Goal: Information Seeking & Learning: Learn about a topic

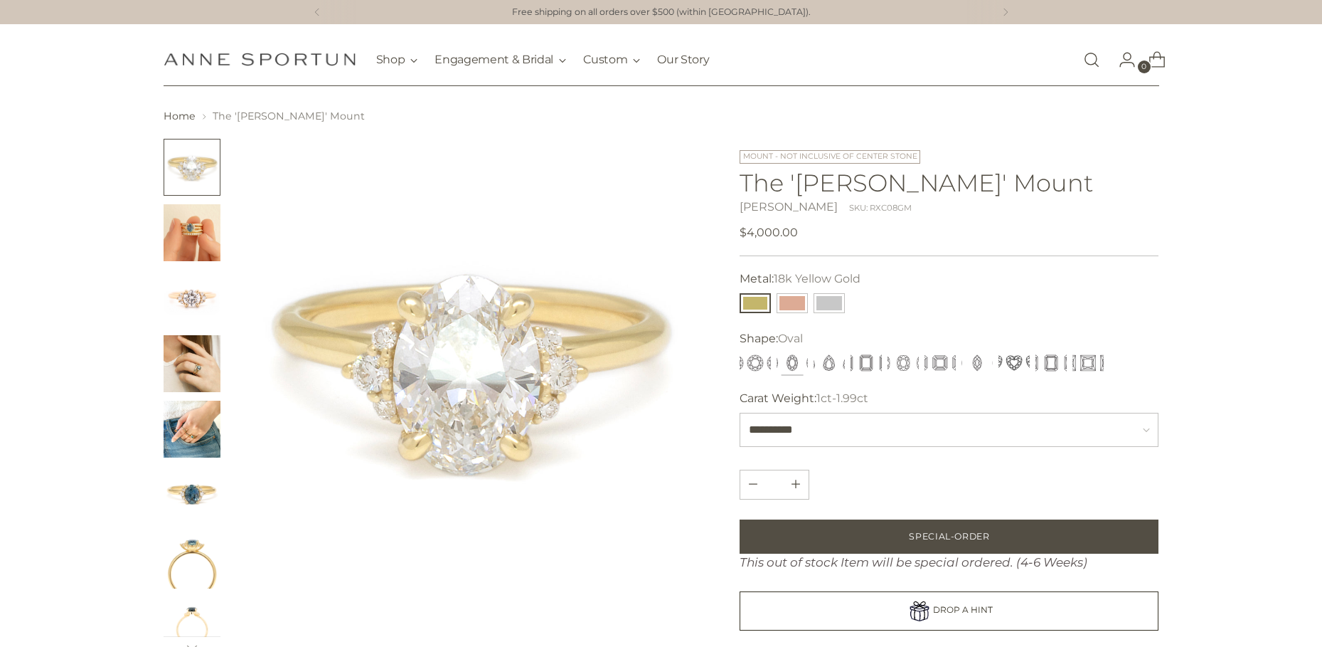
select select "**********"
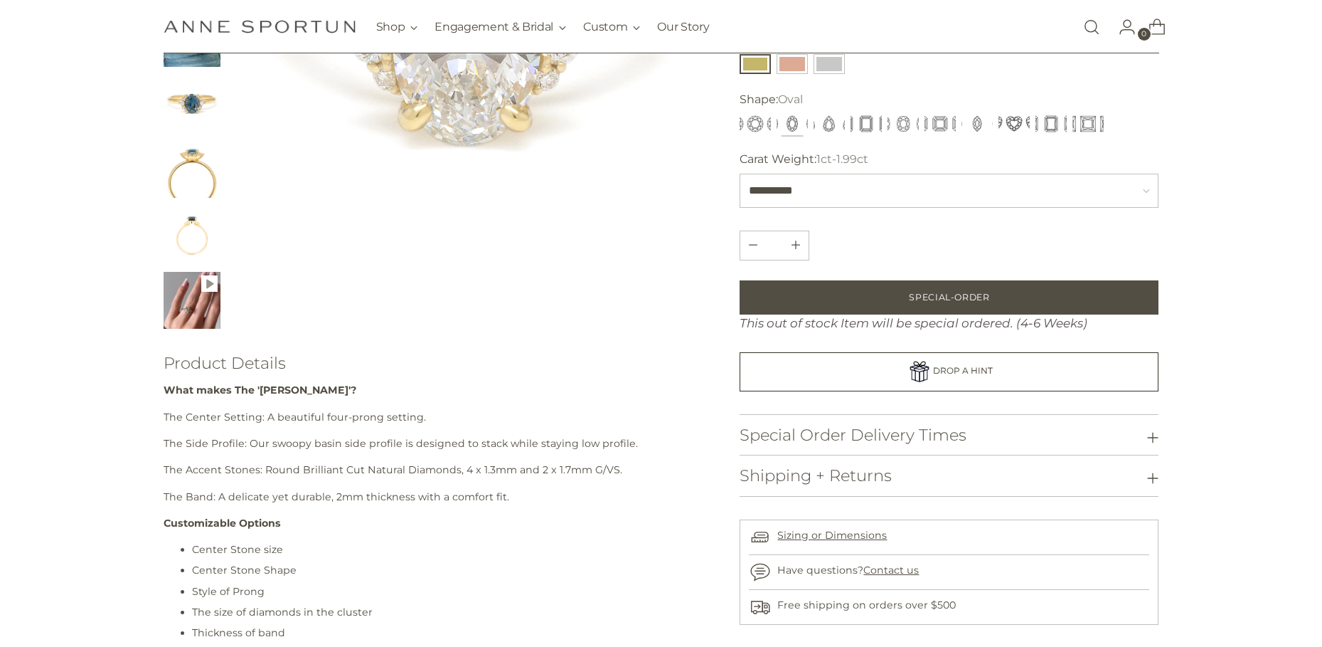
scroll to position [356, 0]
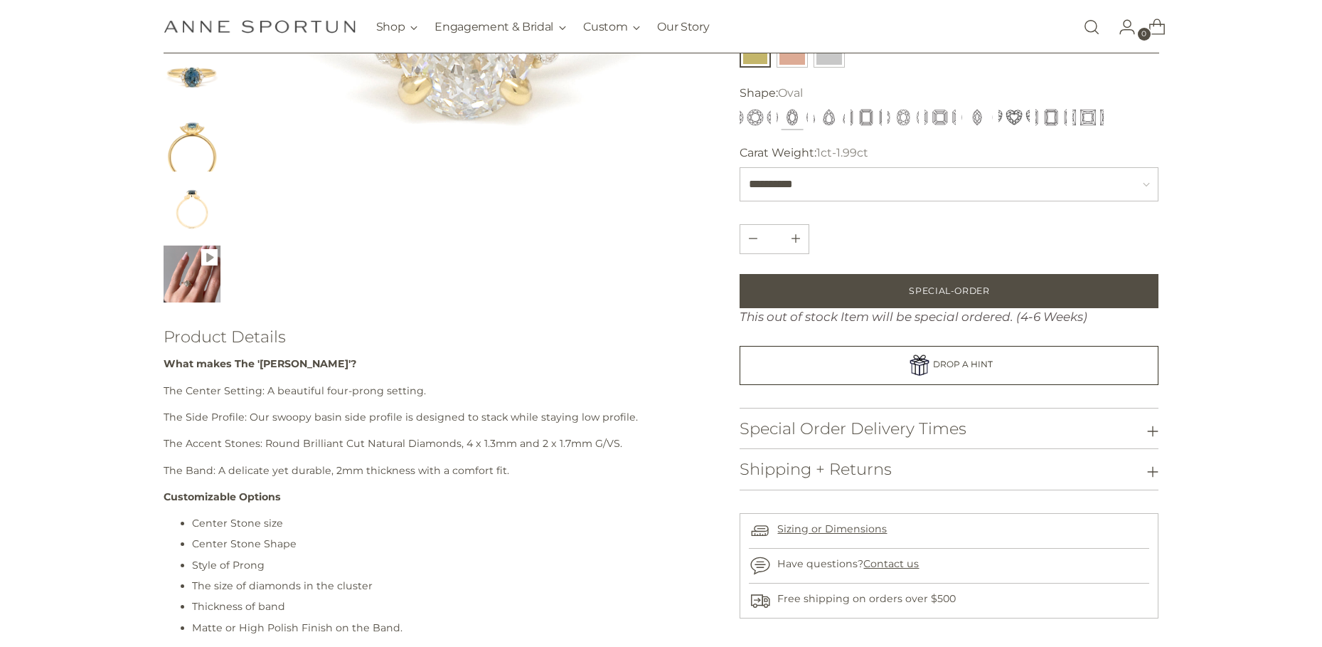
click at [193, 287] on img "Change image to image 9" at bounding box center [192, 273] width 57 height 57
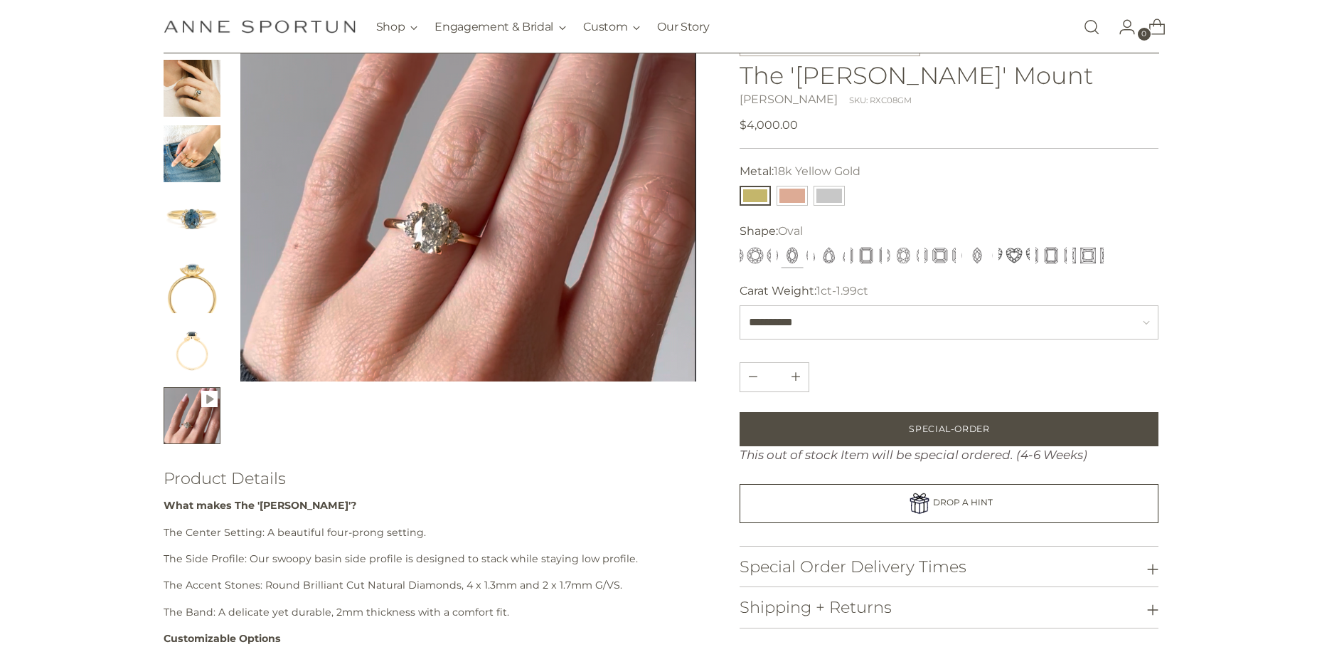
scroll to position [213, 0]
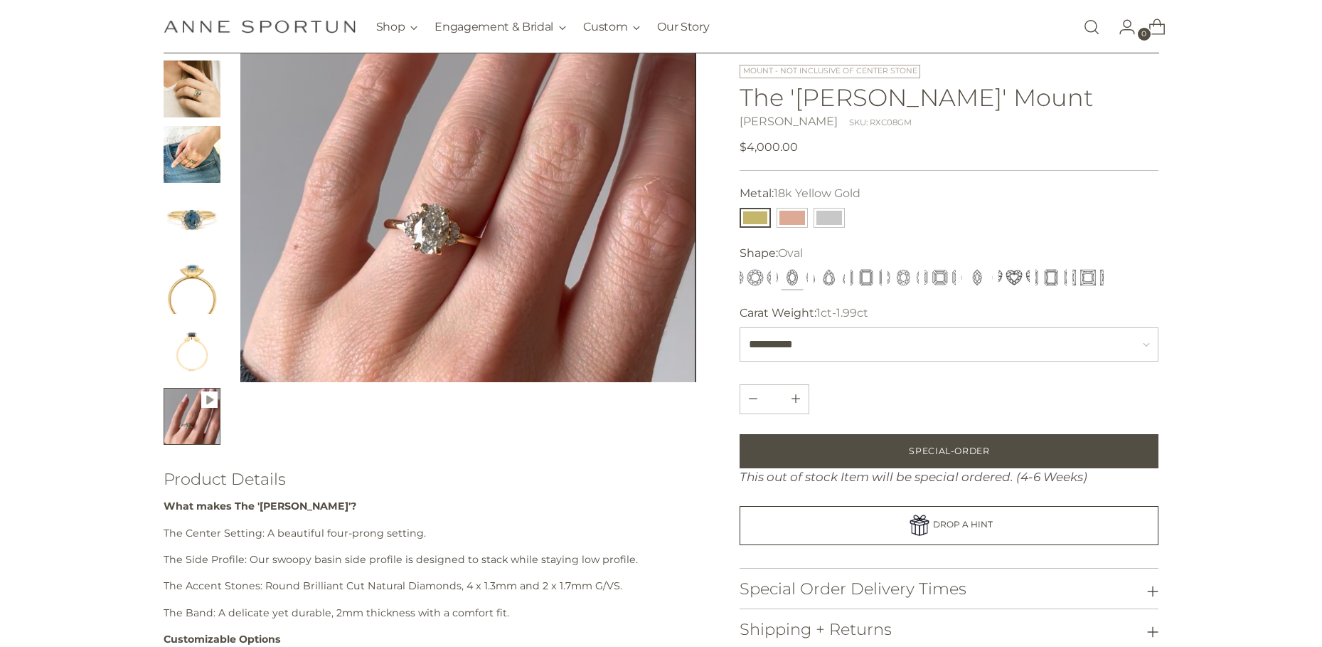
click at [184, 405] on button "Change image to image 9" at bounding box center [192, 416] width 57 height 57
click at [207, 395] on icon "Change image to image 9" at bounding box center [209, 399] width 17 height 17
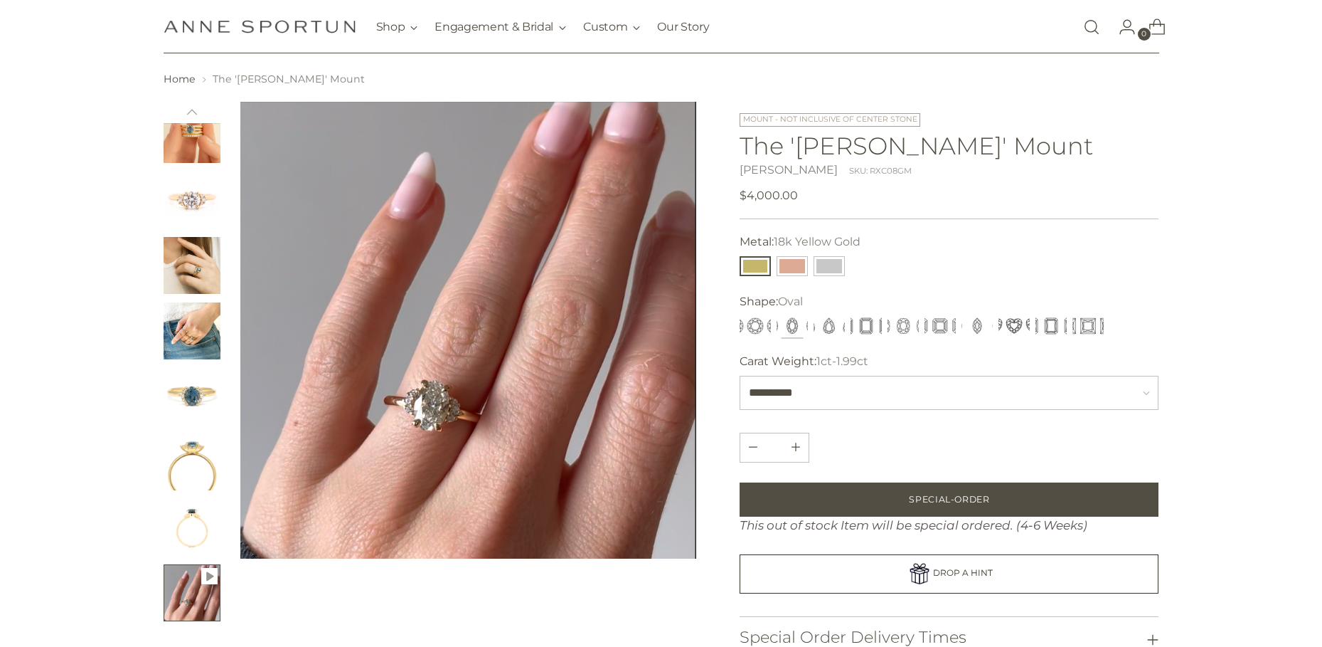
scroll to position [71, 0]
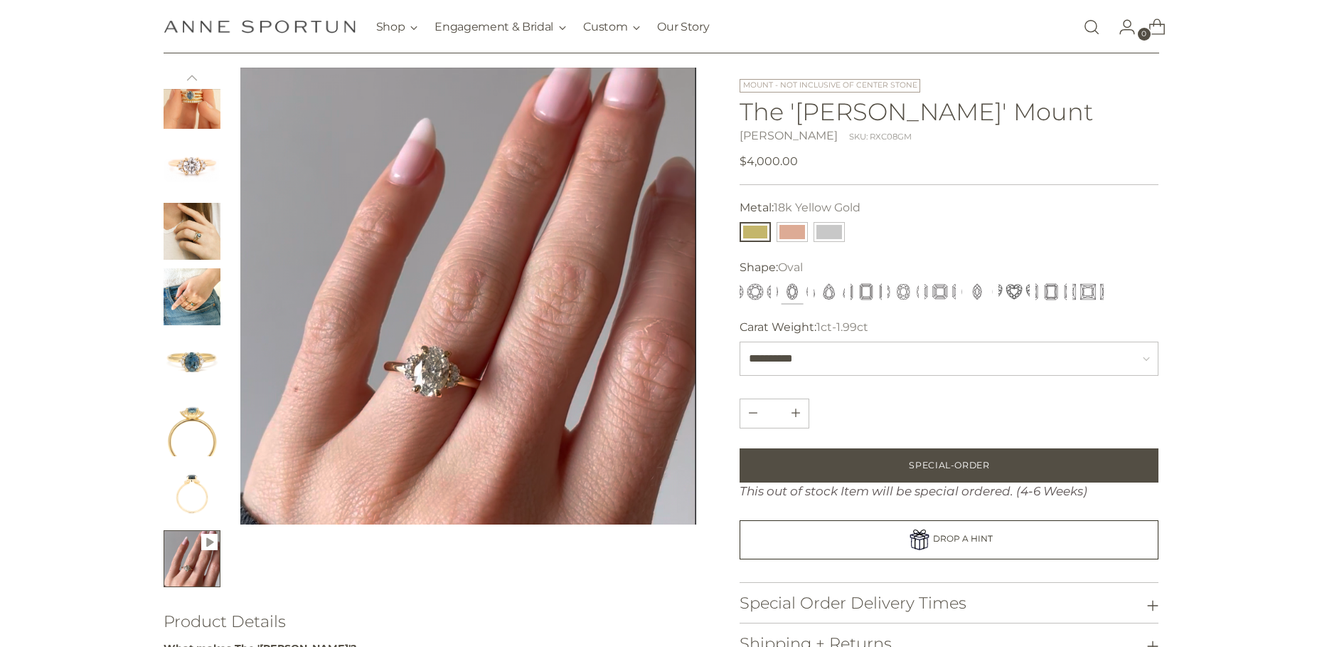
click at [204, 501] on img "Change image to image 8" at bounding box center [192, 492] width 57 height 57
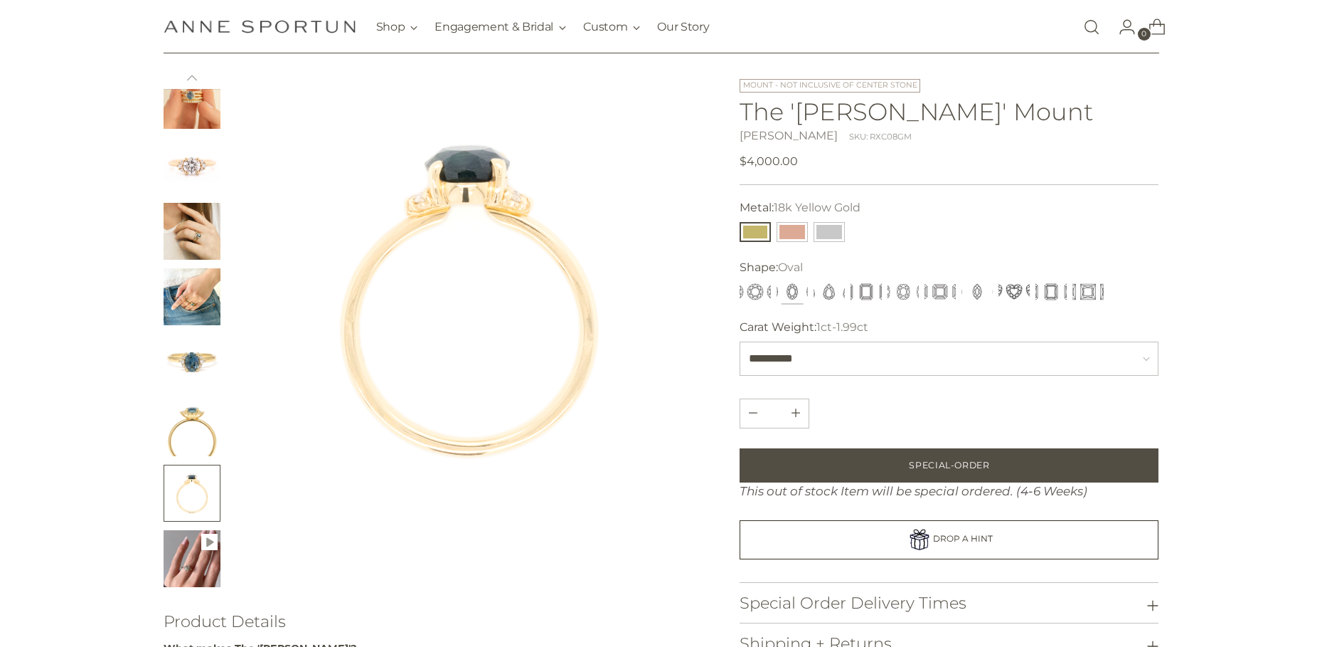
click at [179, 559] on img "Change image to image 9" at bounding box center [192, 558] width 57 height 57
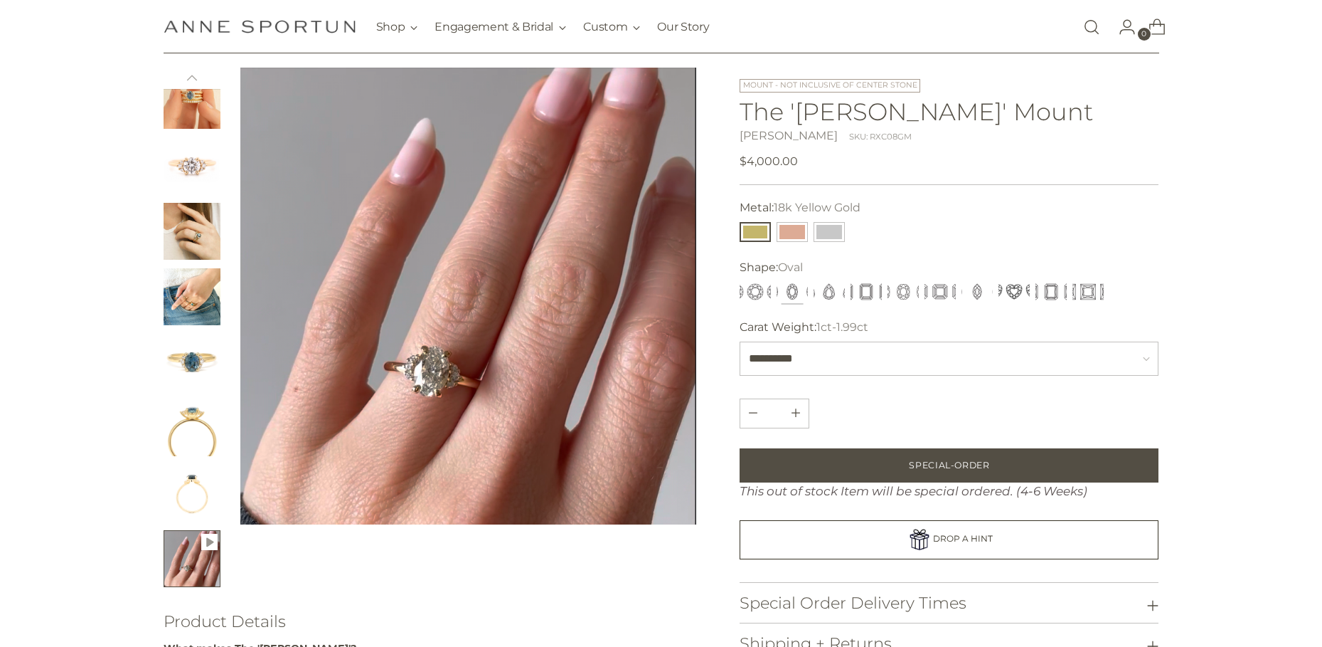
click at [205, 542] on icon "Change image to image 9" at bounding box center [209, 541] width 17 height 17
click at [440, 371] on video "The 'Kathleen' Mount" at bounding box center [468, 296] width 457 height 457
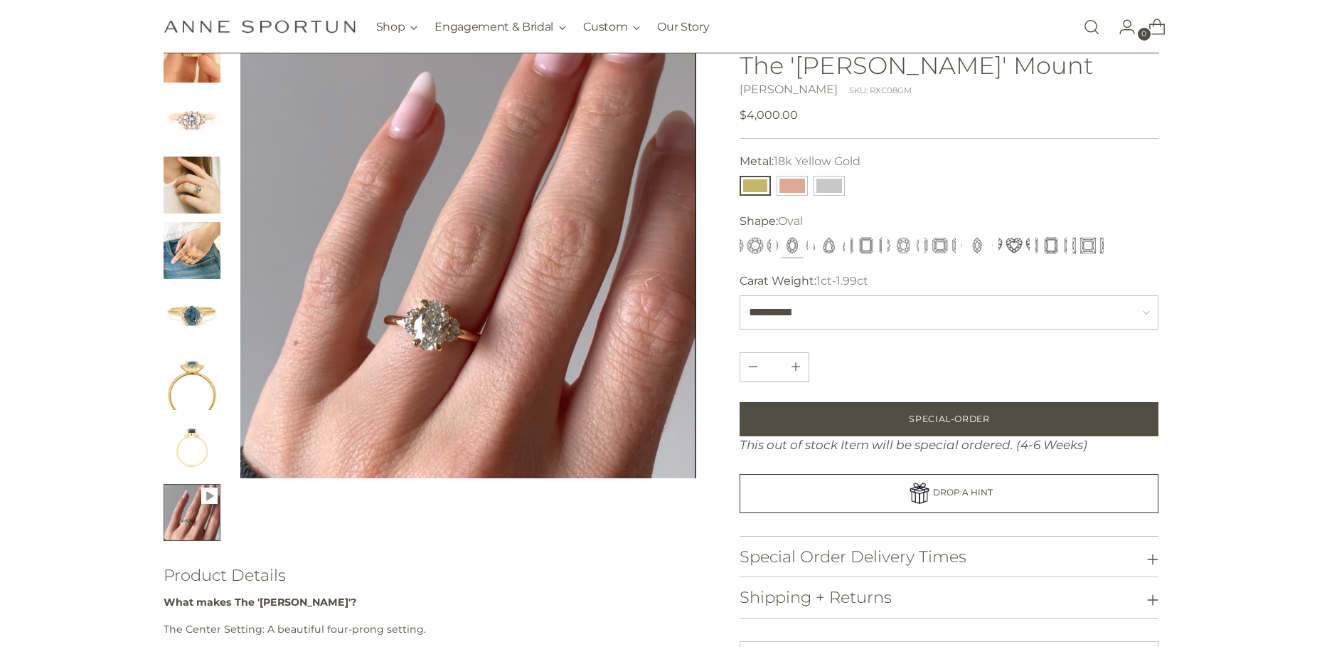
scroll to position [213, 0]
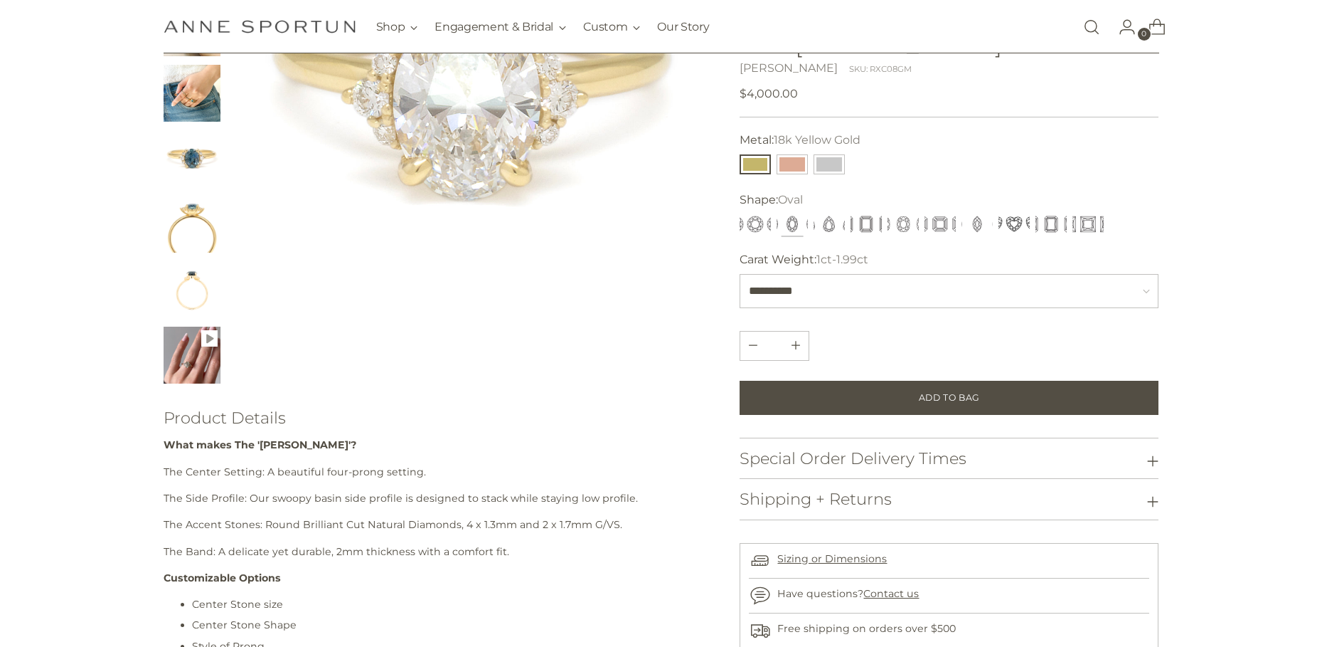
scroll to position [213, 0]
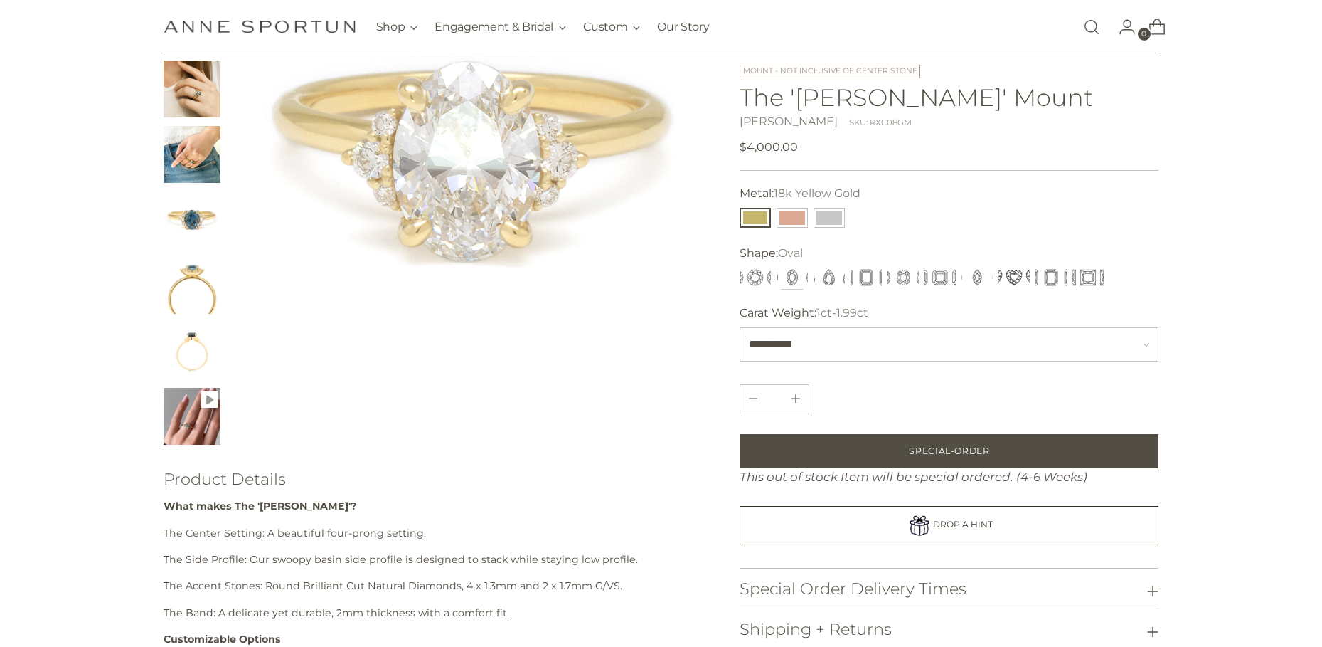
click at [202, 413] on img "Change image to image 9" at bounding box center [192, 416] width 57 height 57
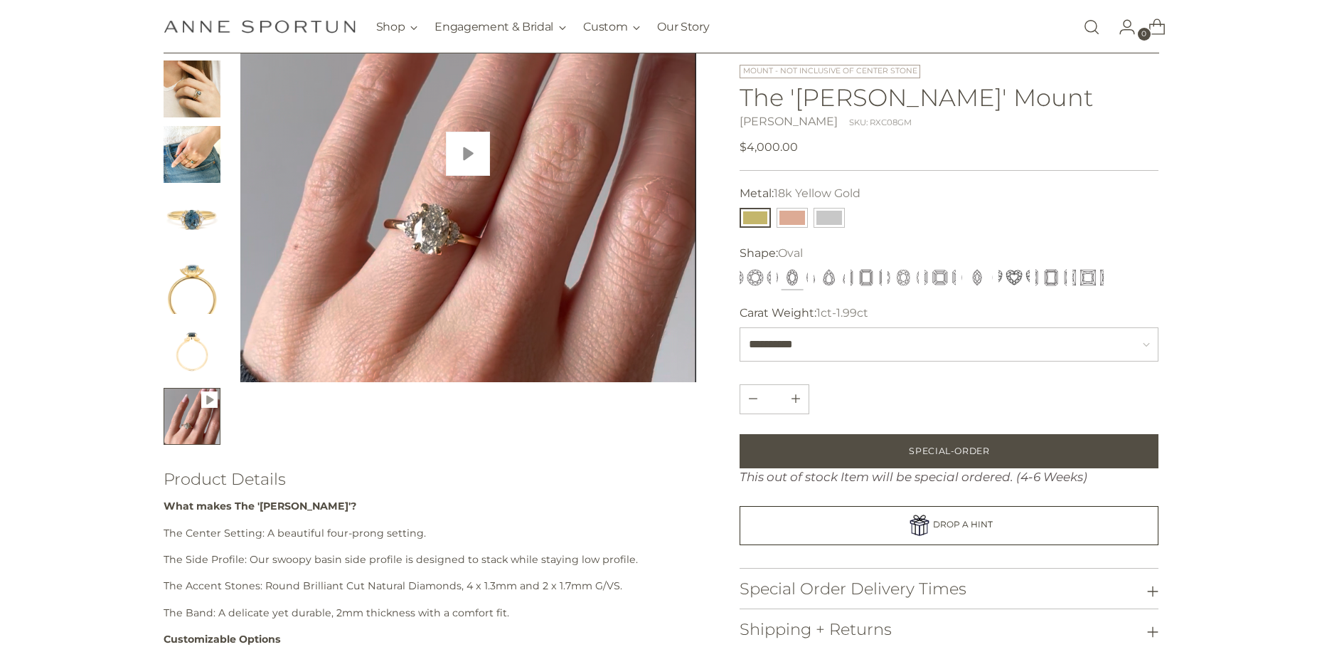
click at [474, 147] on button "Play" at bounding box center [468, 154] width 44 height 44
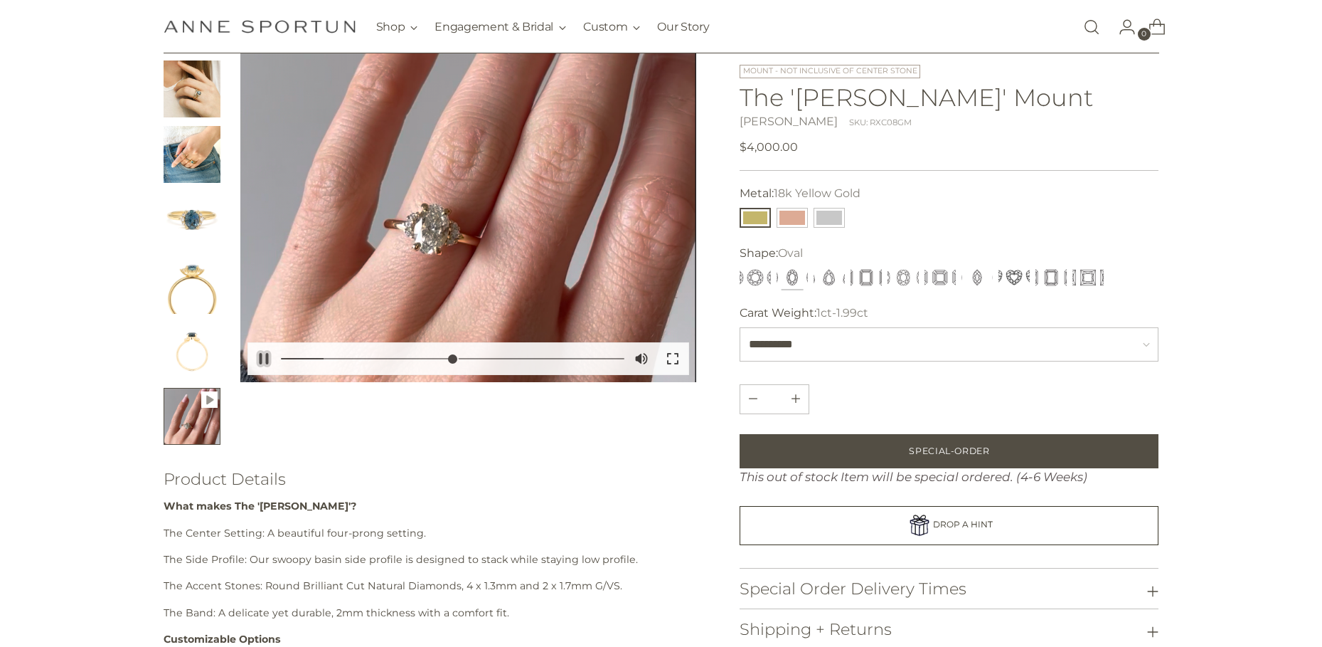
click at [260, 360] on button "Pause Play" at bounding box center [263, 358] width 31 height 31
type input "*****"
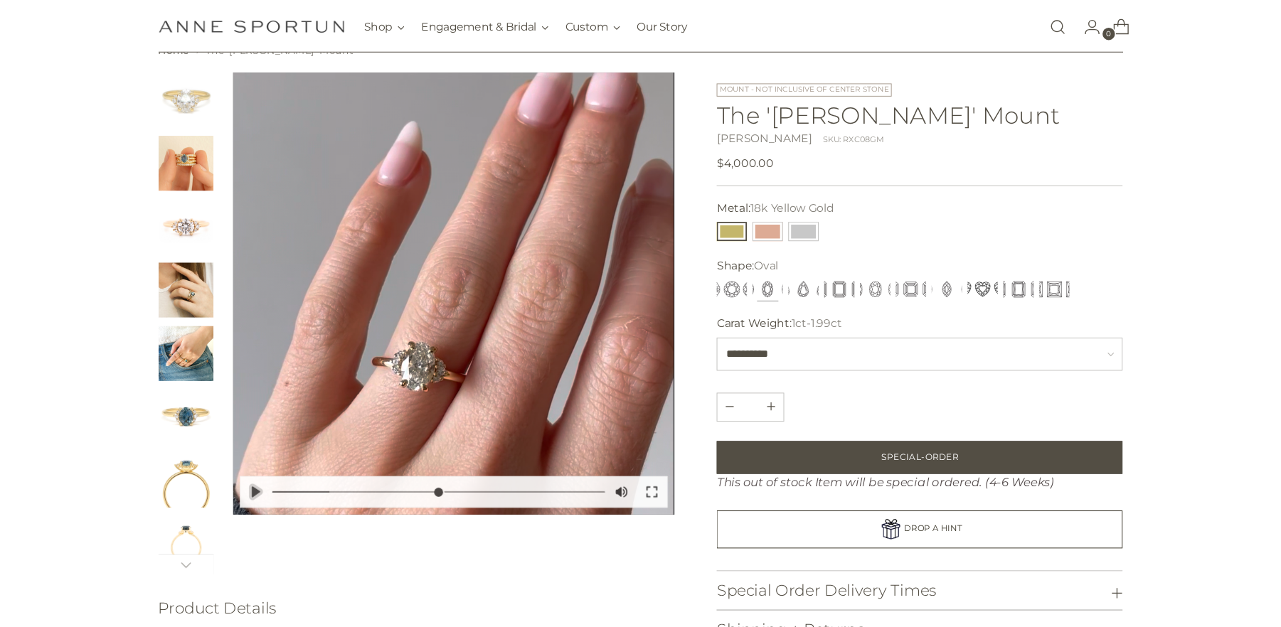
scroll to position [0, 0]
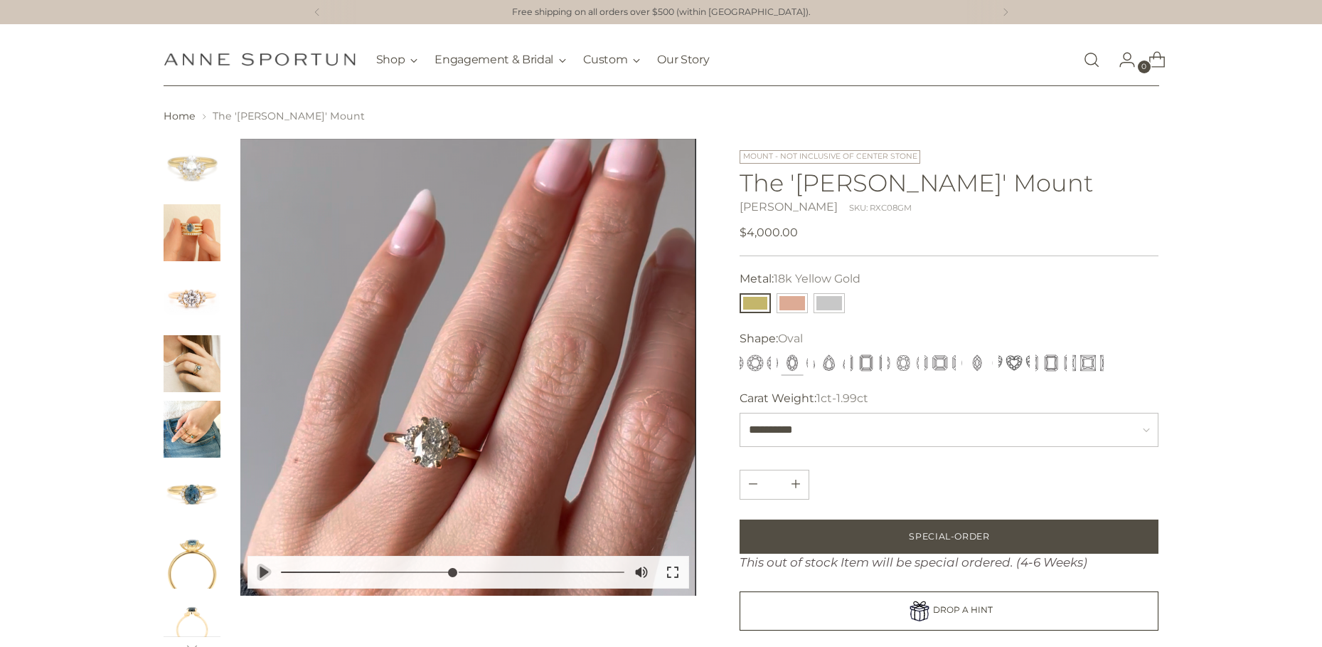
click at [183, 272] on img "Change image to image 3" at bounding box center [192, 298] width 57 height 57
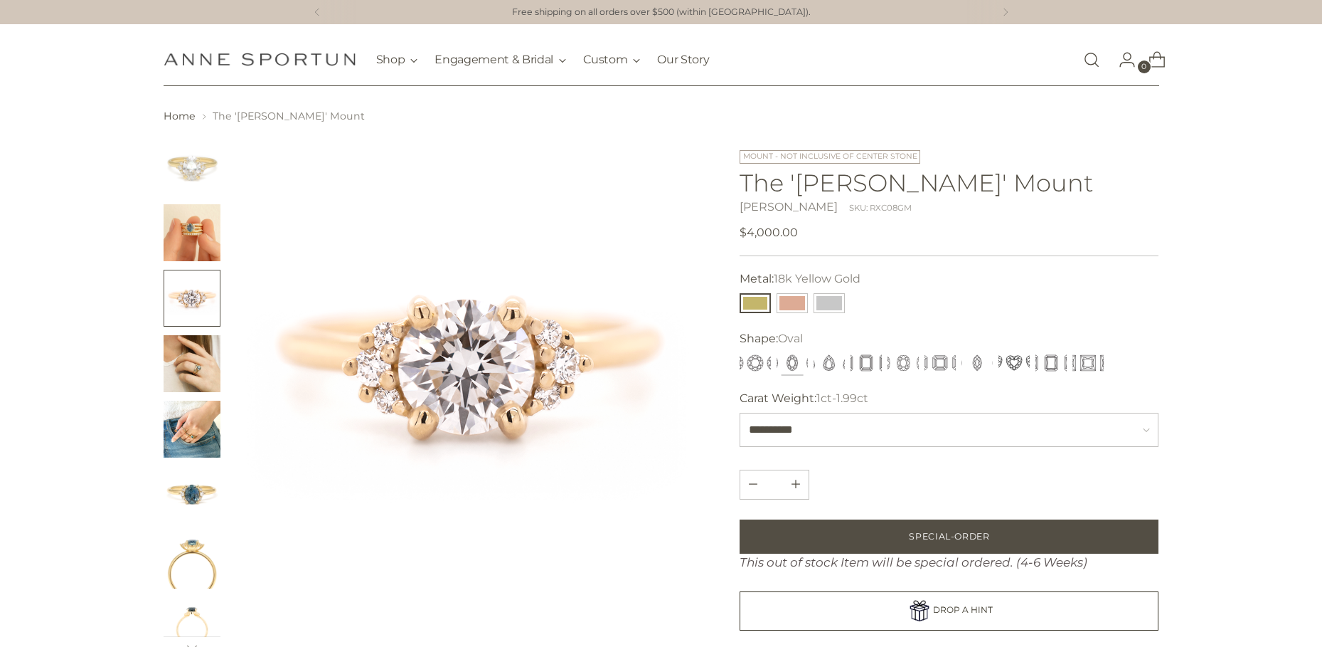
click at [197, 174] on img "Change image to image 1" at bounding box center [192, 167] width 57 height 57
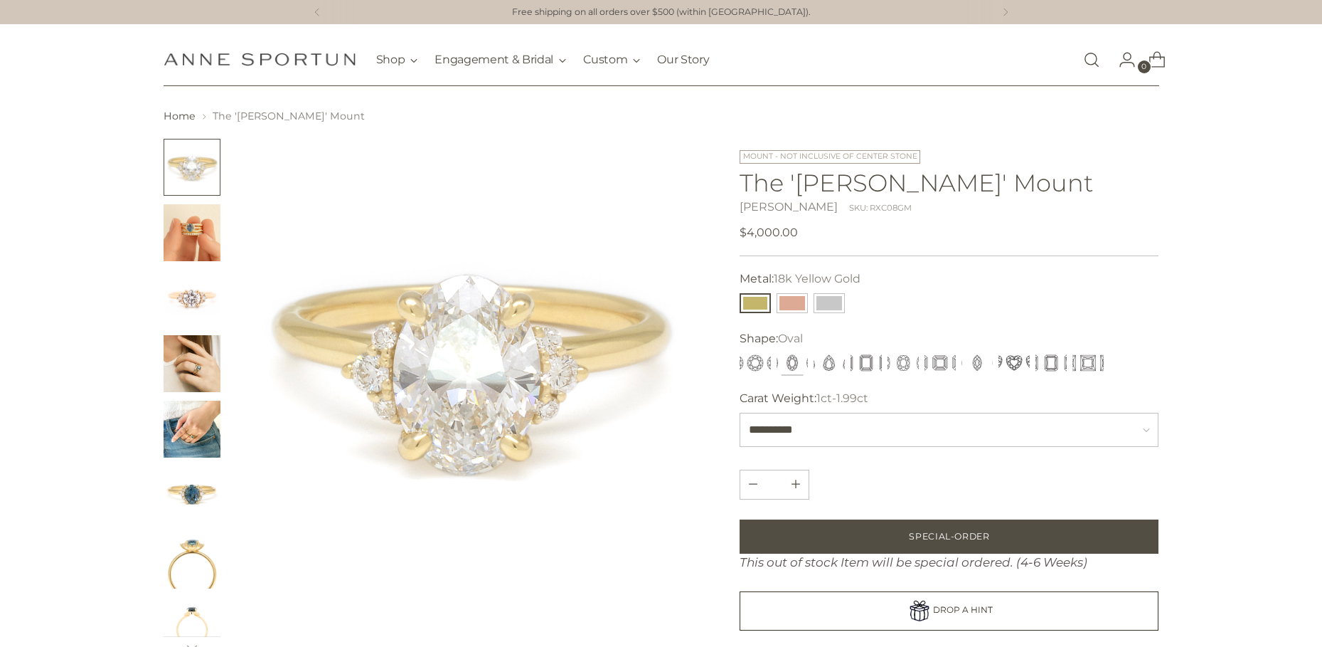
drag, startPoint x: 483, startPoint y: 405, endPoint x: 580, endPoint y: 483, distance: 124.4
click at [580, 483] on img at bounding box center [468, 367] width 457 height 457
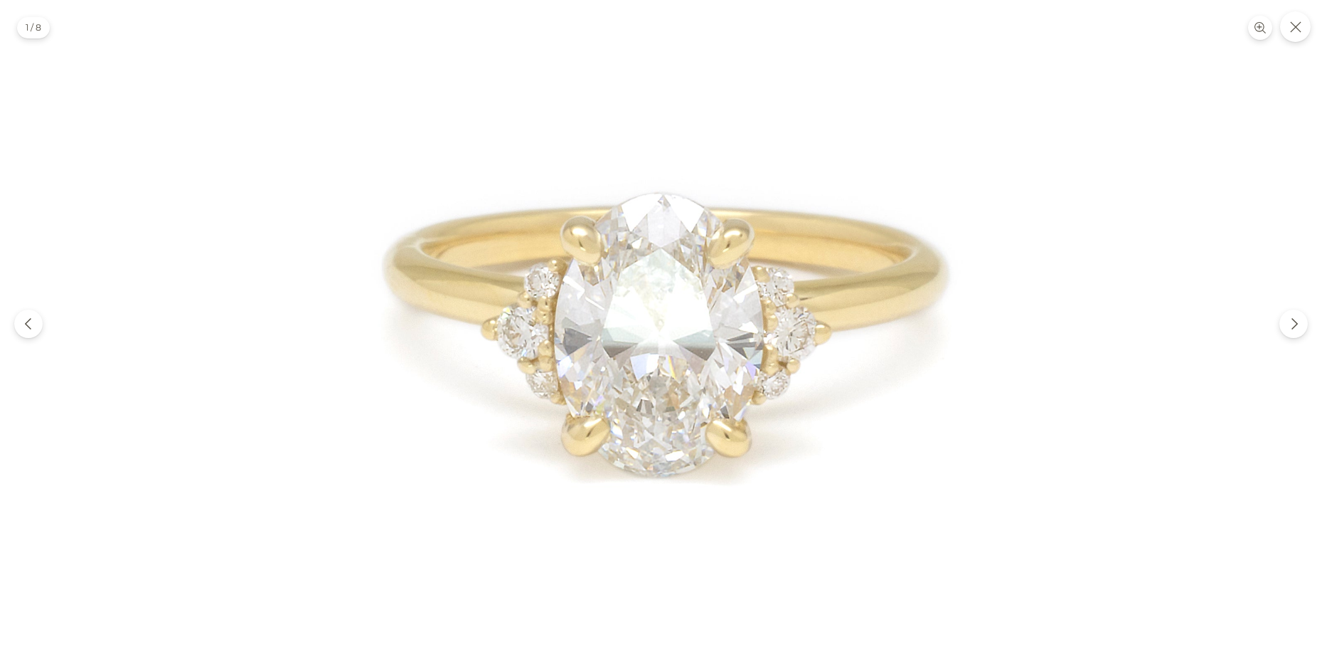
click at [546, 276] on img at bounding box center [661, 323] width 647 height 647
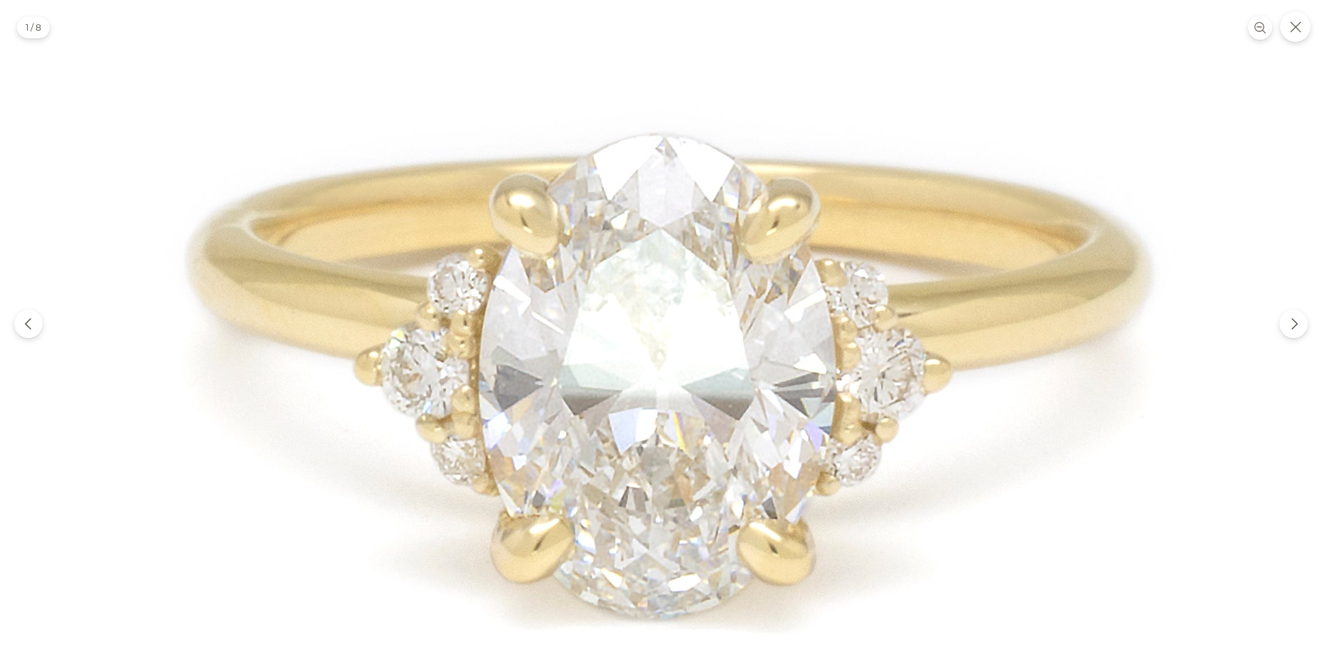
click at [737, 273] on img at bounding box center [661, 356] width 1103 height 1103
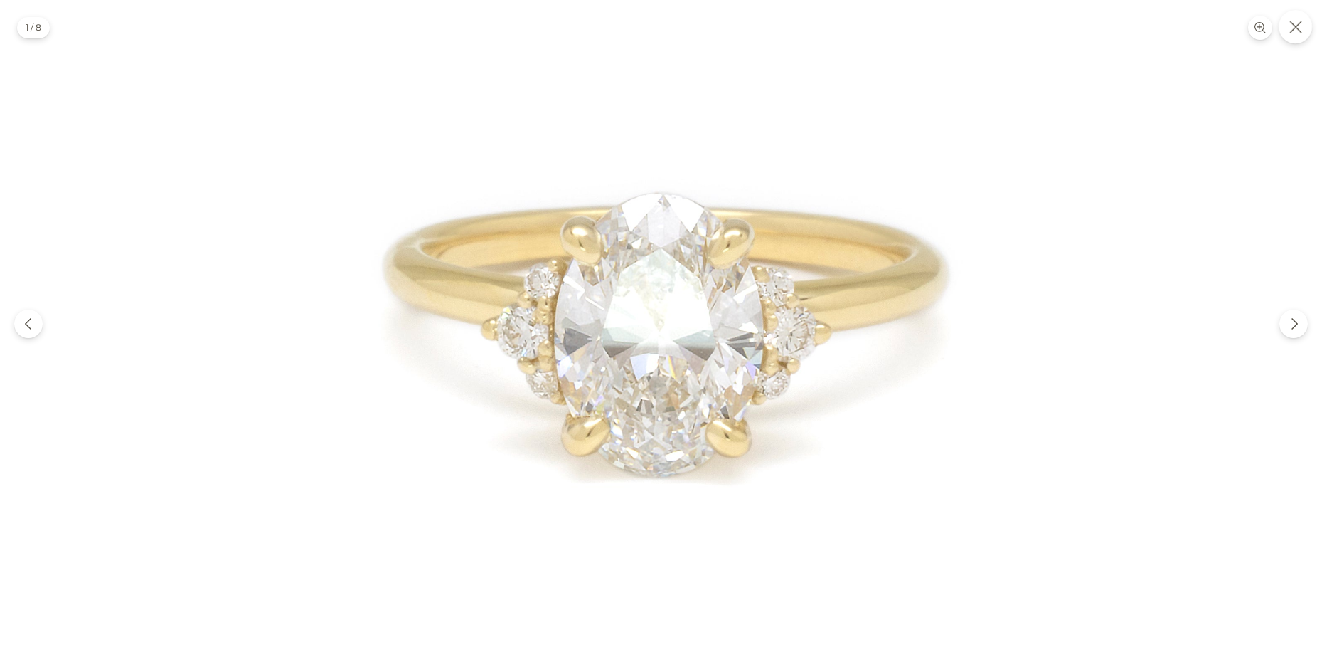
click at [1297, 26] on icon "Close" at bounding box center [1296, 27] width 13 height 13
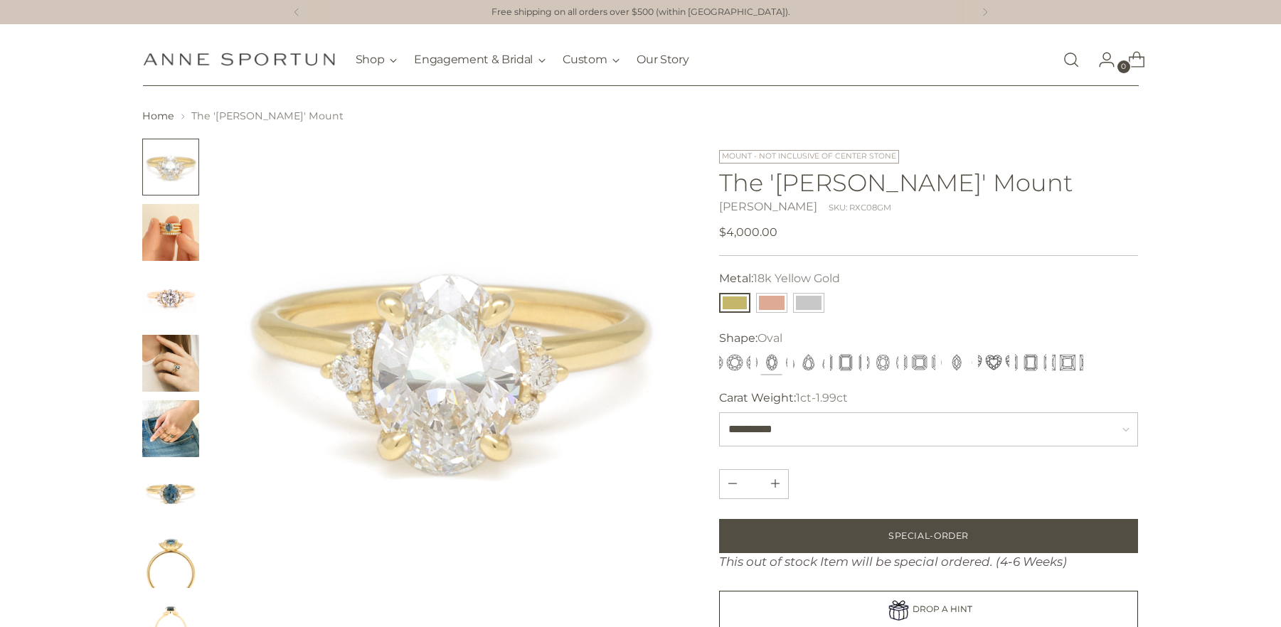
click at [156, 299] on img "Change image to image 3" at bounding box center [170, 298] width 57 height 57
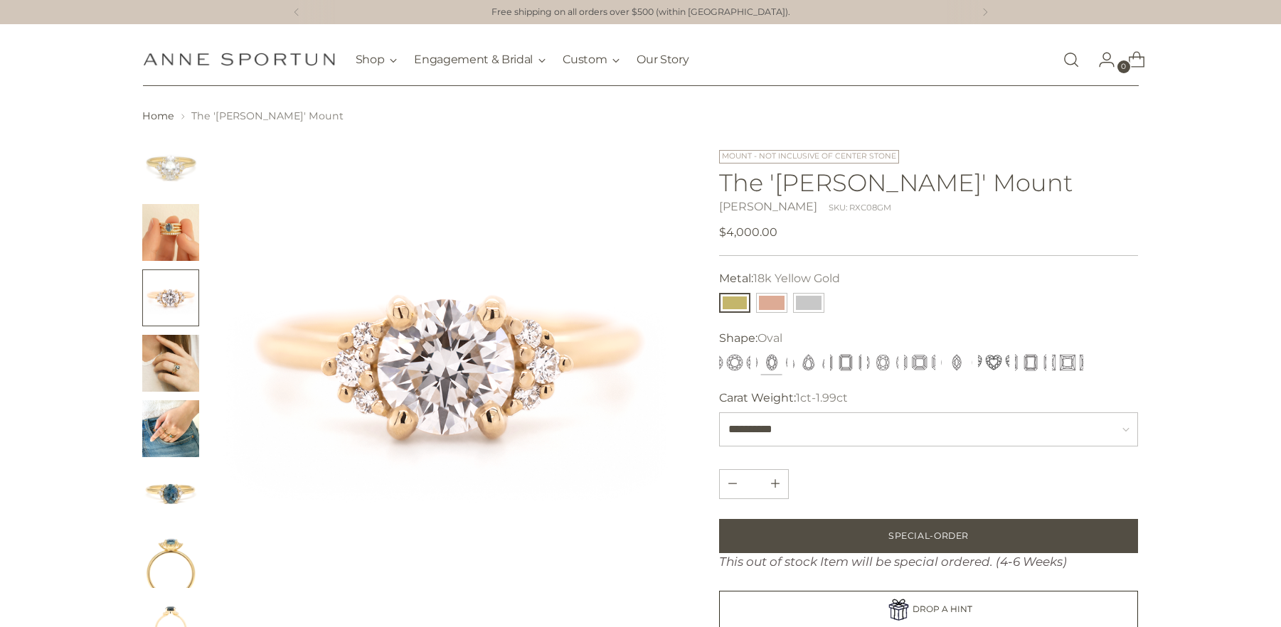
click at [171, 478] on img "Change image to image 6" at bounding box center [170, 494] width 57 height 57
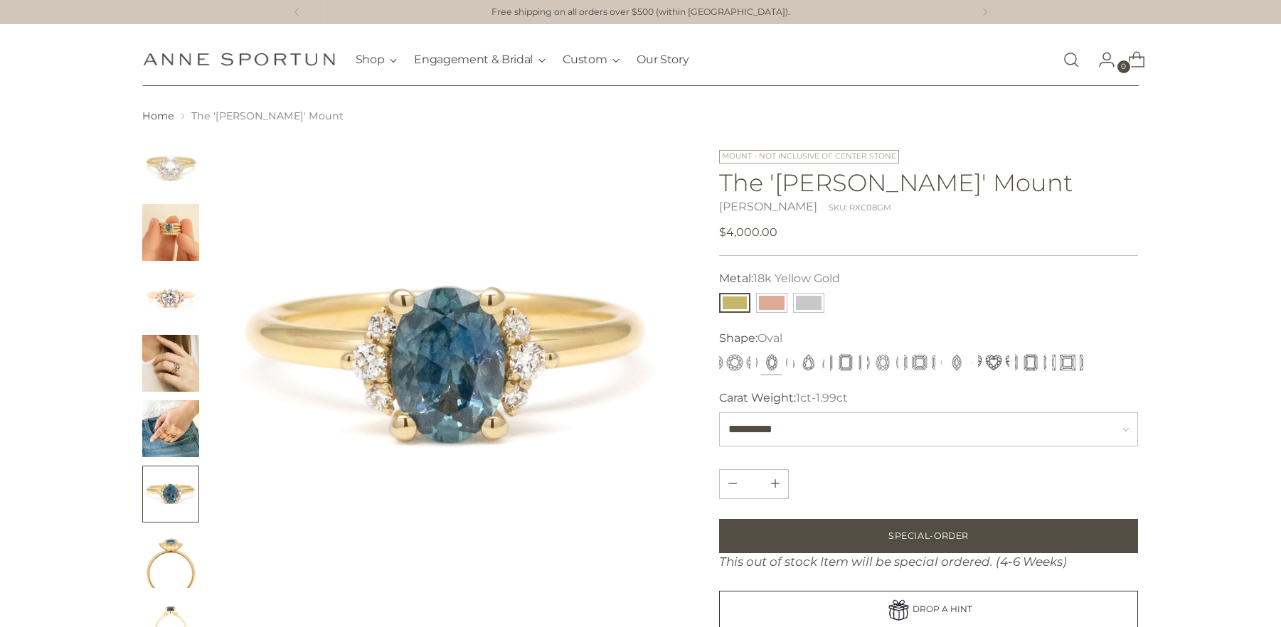
click at [181, 179] on img "Change image to image 1" at bounding box center [170, 167] width 57 height 57
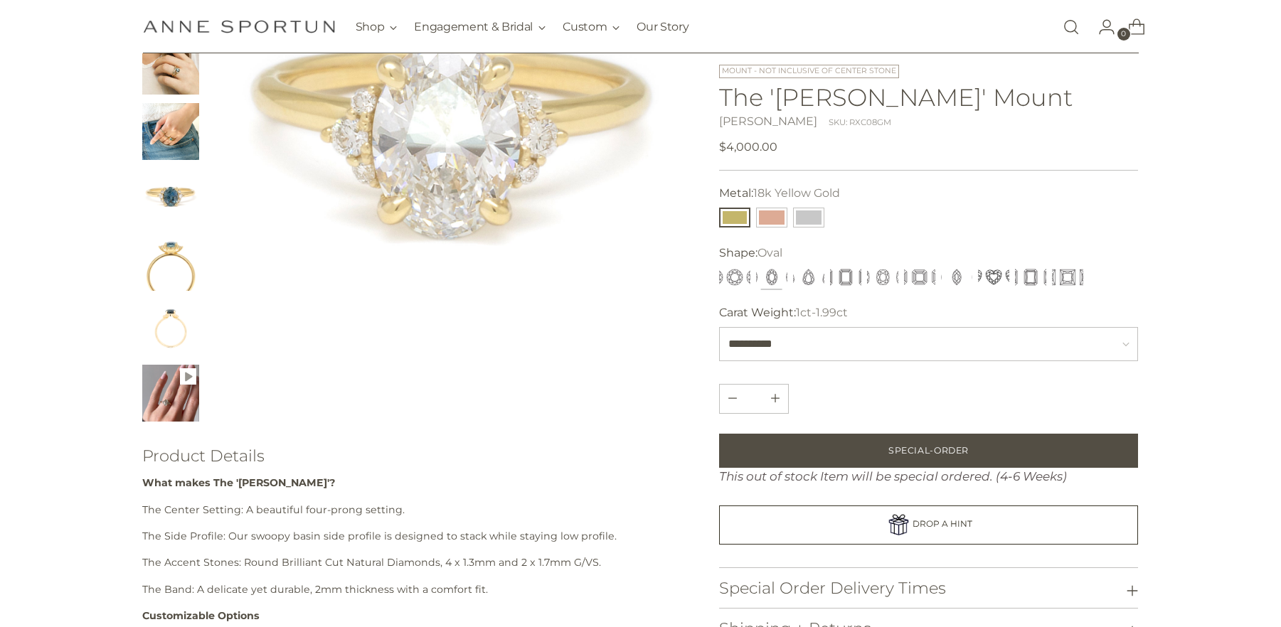
scroll to position [427, 0]
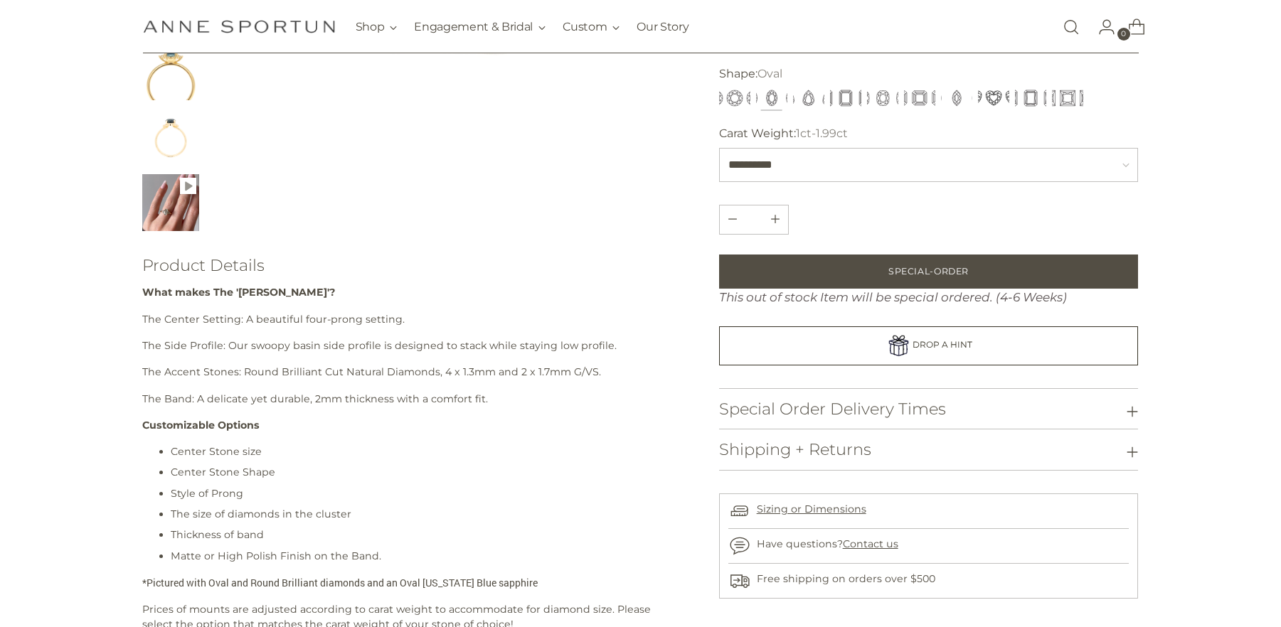
click at [179, 204] on img "Change image to image 9" at bounding box center [170, 202] width 57 height 57
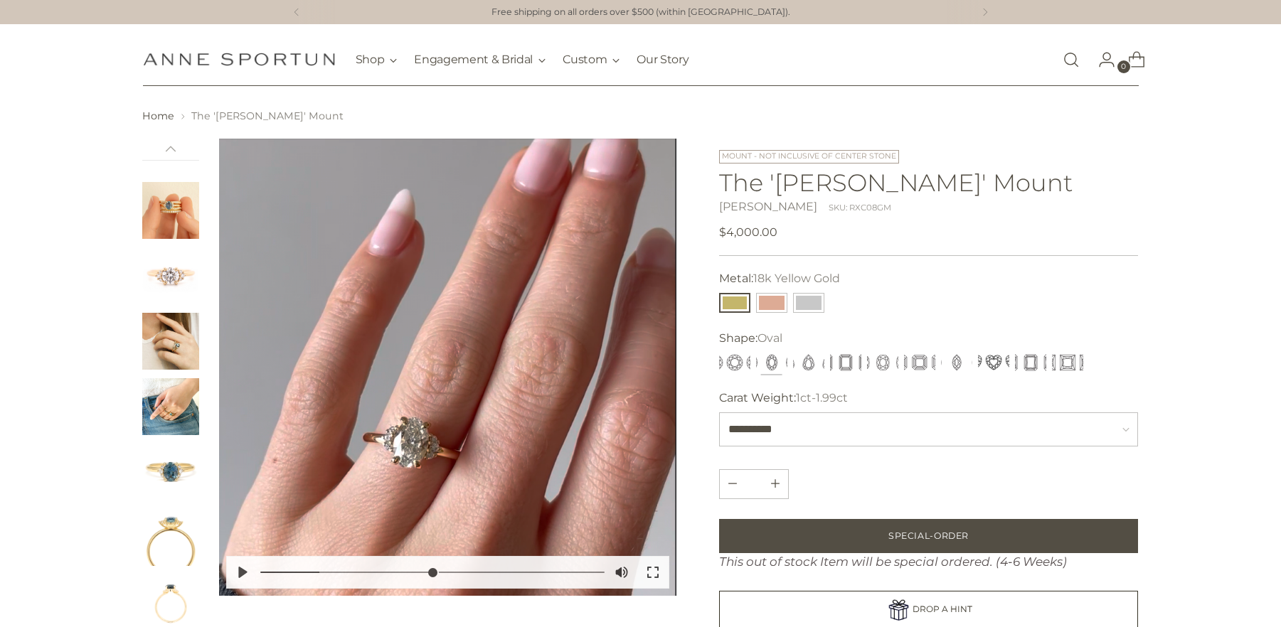
scroll to position [0, 0]
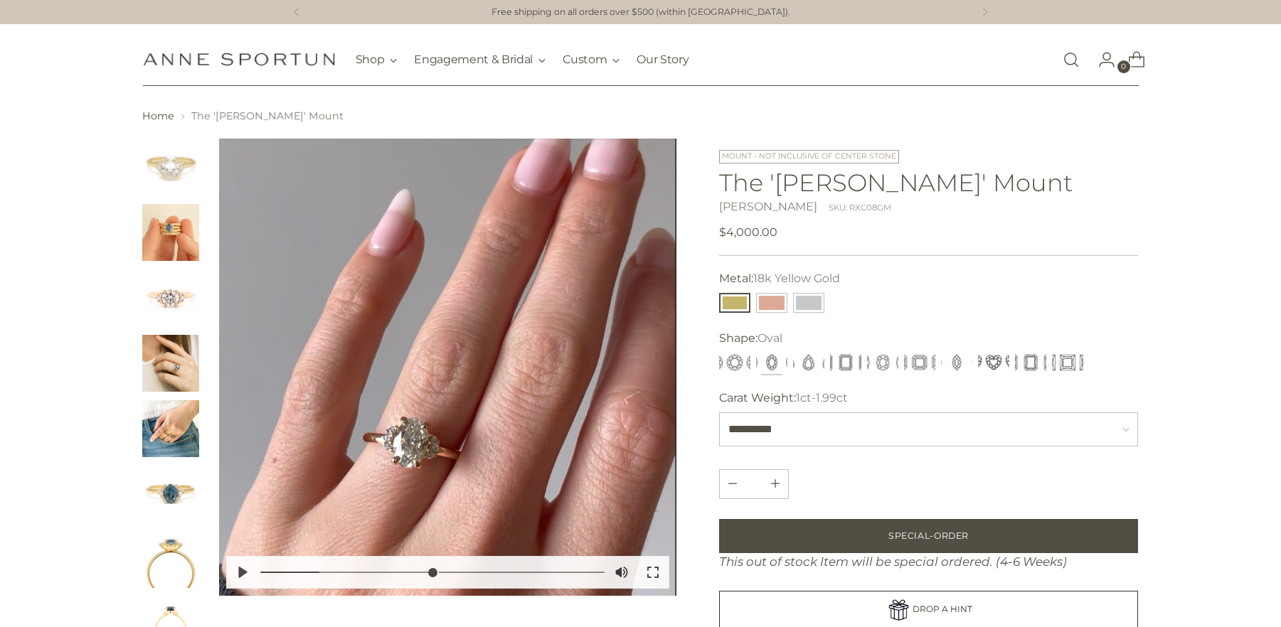
click at [165, 162] on img "Change image to image 1" at bounding box center [170, 167] width 57 height 57
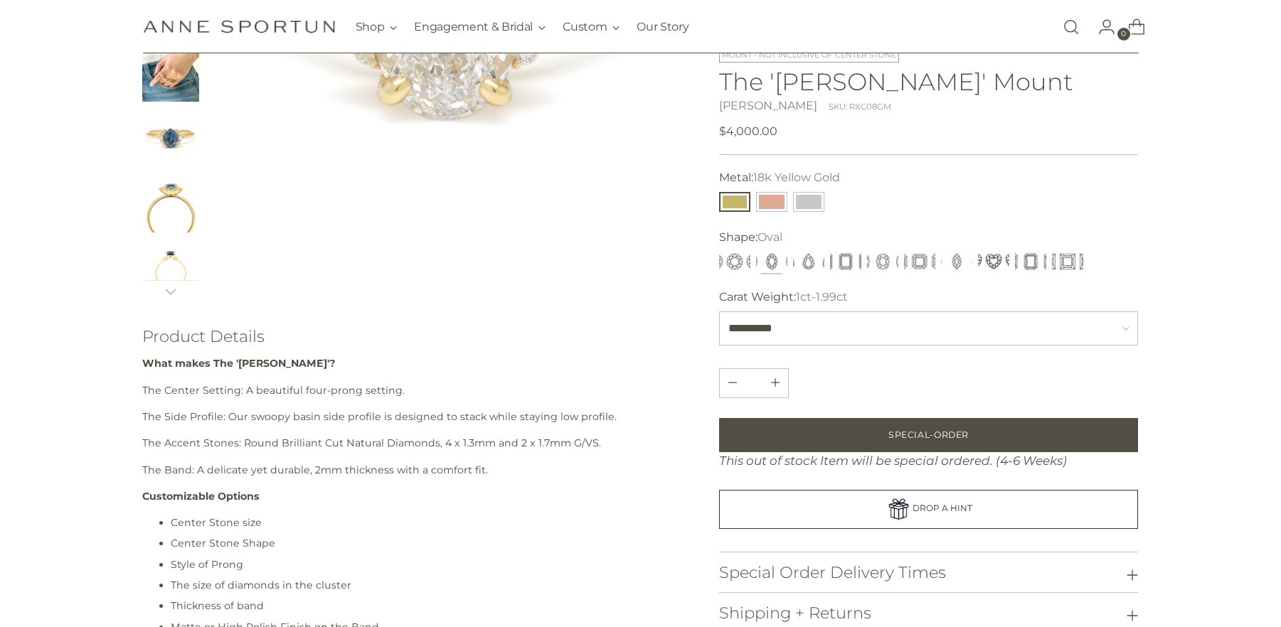
scroll to position [71, 0]
